Goal: Task Accomplishment & Management: Manage account settings

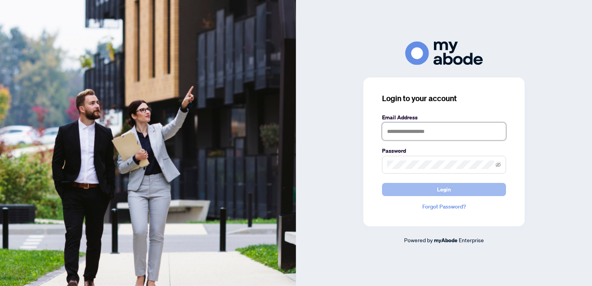
type input "**********"
click at [444, 188] on span "Login" at bounding box center [444, 189] width 14 height 12
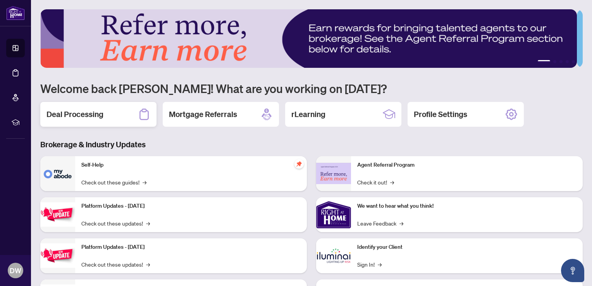
click at [79, 110] on h2 "Deal Processing" at bounding box center [74, 114] width 57 height 11
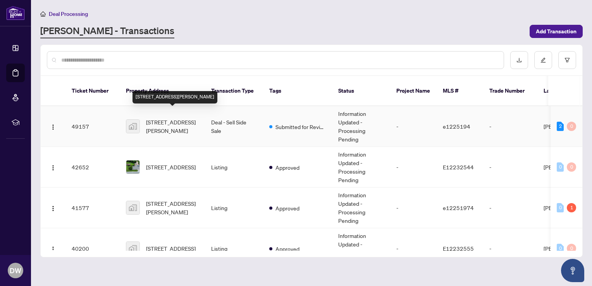
click at [158, 118] on span "[STREET_ADDRESS][PERSON_NAME]" at bounding box center [172, 126] width 53 height 17
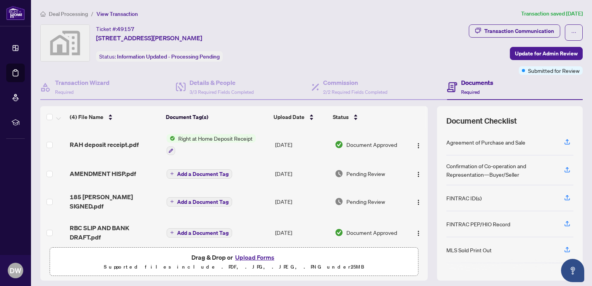
click at [237, 256] on button "Upload Forms" at bounding box center [255, 257] width 44 height 10
click at [198, 138] on span "Right at Home Deposit Receipt" at bounding box center [215, 138] width 81 height 9
click at [245, 257] on button "Upload Forms" at bounding box center [255, 257] width 44 height 10
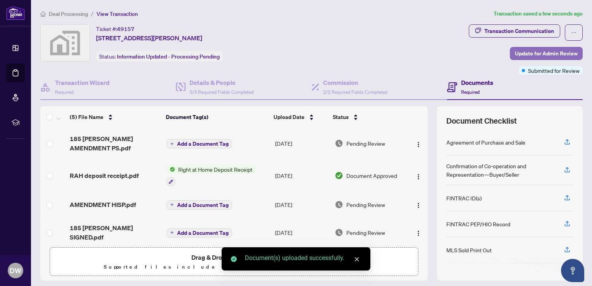
click at [538, 53] on span "Update for Admin Review" at bounding box center [546, 53] width 63 height 12
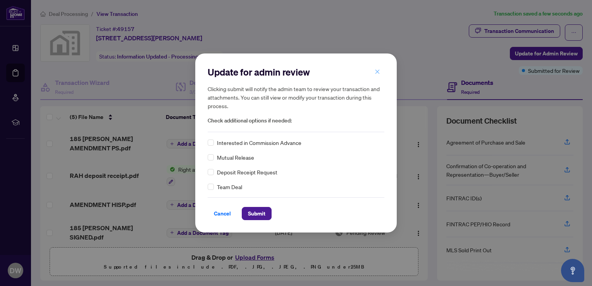
click at [379, 74] on icon "close" at bounding box center [377, 72] width 4 height 4
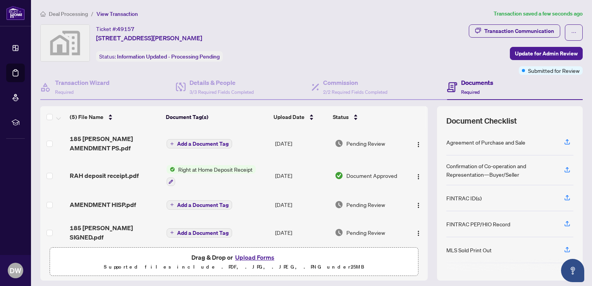
click at [354, 24] on div "Ticket #: 49157 [STREET_ADDRESS][PERSON_NAME] Status: Information Updated - Pro…" at bounding box center [252, 42] width 425 height 37
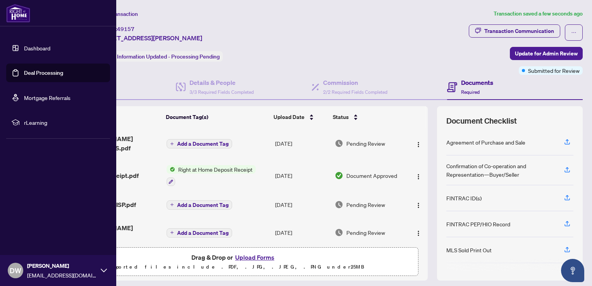
click at [102, 272] on icon at bounding box center [104, 270] width 6 height 6
click at [31, 223] on span "Logout" at bounding box center [30, 224] width 17 height 12
